Goal: Check status: Check status

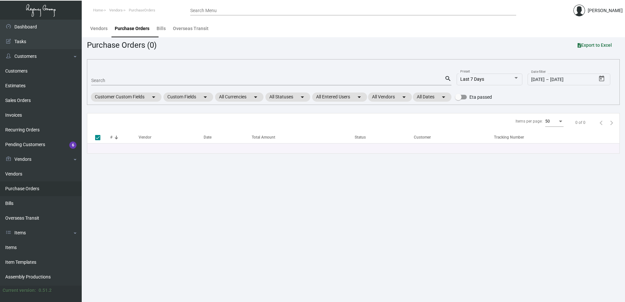
click at [124, 76] on div "Search" at bounding box center [267, 80] width 353 height 10
click at [126, 78] on input "Search" at bounding box center [267, 80] width 353 height 5
type input "106676"
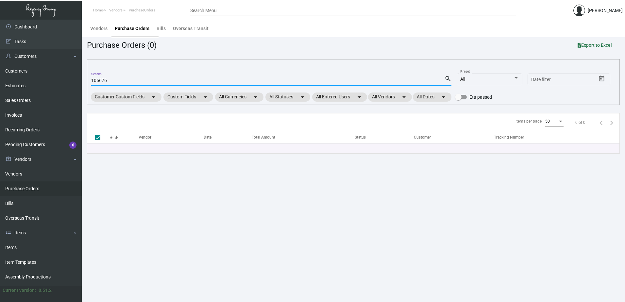
checkbox input "false"
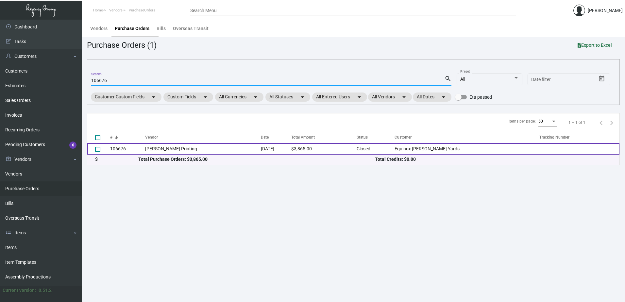
type input "106676"
click at [184, 154] on td "[PERSON_NAME] Printing" at bounding box center [203, 148] width 116 height 11
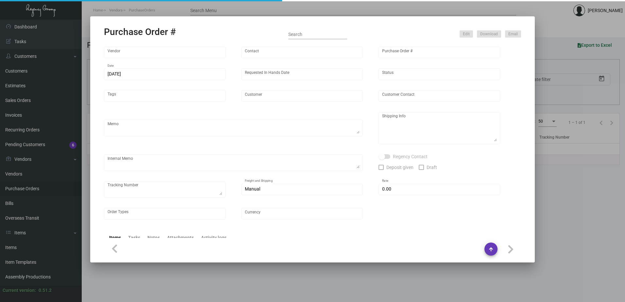
type input "[PERSON_NAME] Printing"
type input "[PERSON_NAME]"
type input "106676"
type input "[DATE]"
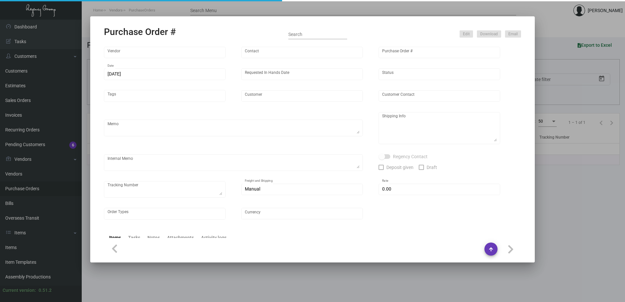
type input "Equinox [PERSON_NAME] Yards"
type textarea "PLEASE SEND PDF PROOFS TO OUR ART TEAM ; [EMAIL_ADDRESS][DOMAIN_NAME] WITH ME I…"
type textarea "Regency Group NJ - [PERSON_NAME] [STREET_ADDRESS]"
type textarea "8.1-8.2 - Proofs sent over; APPROVED for ALL. 8.21 - Notecards are being glued …"
checkbox input "true"
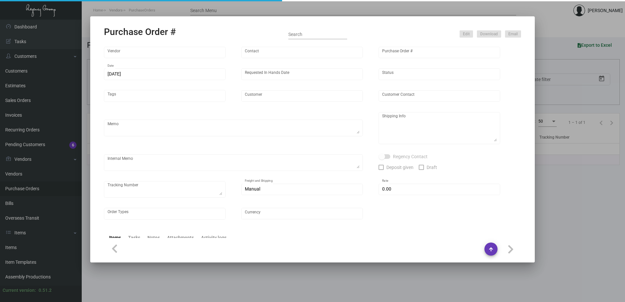
type input "$ 0.00"
type input "United States Dollar $"
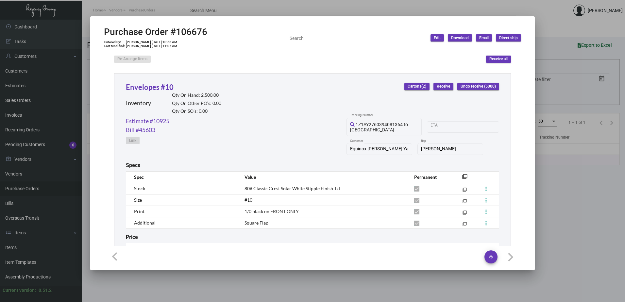
scroll to position [327, 0]
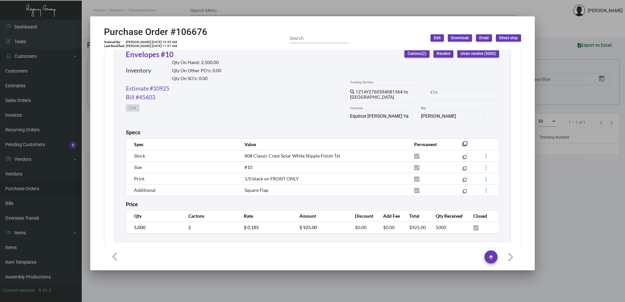
click at [308, 294] on div at bounding box center [312, 151] width 625 height 302
